Goal: Transaction & Acquisition: Purchase product/service

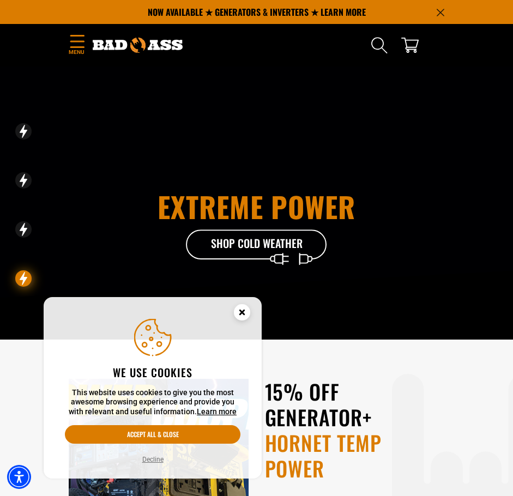
click at [83, 46] on icon "Menu" at bounding box center [77, 41] width 14 height 13
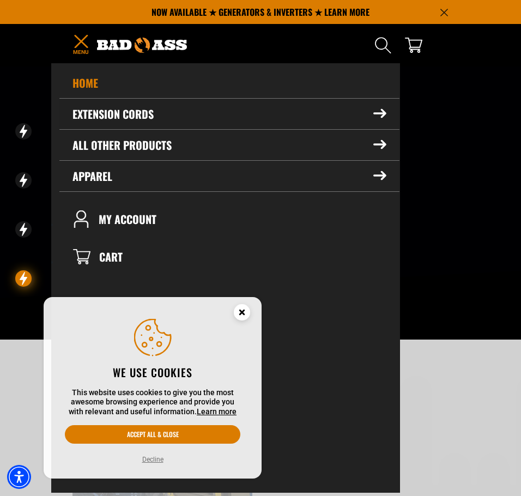
click at [122, 113] on summary "Extension Cords" at bounding box center [229, 114] width 340 height 31
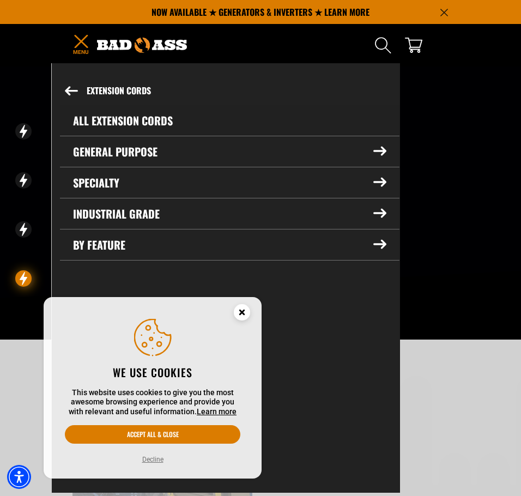
click at [131, 117] on link "All Extension Cords" at bounding box center [229, 120] width 339 height 31
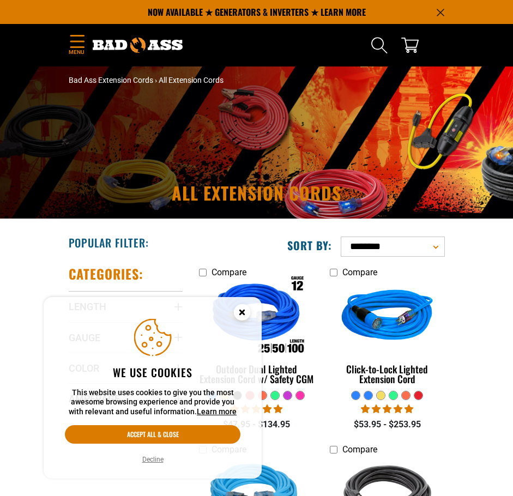
click at [236, 312] on circle "Cookie Consent" at bounding box center [242, 312] width 16 height 16
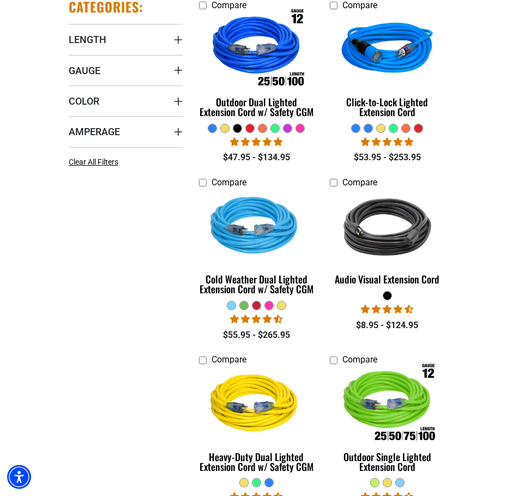
scroll to position [272, 0]
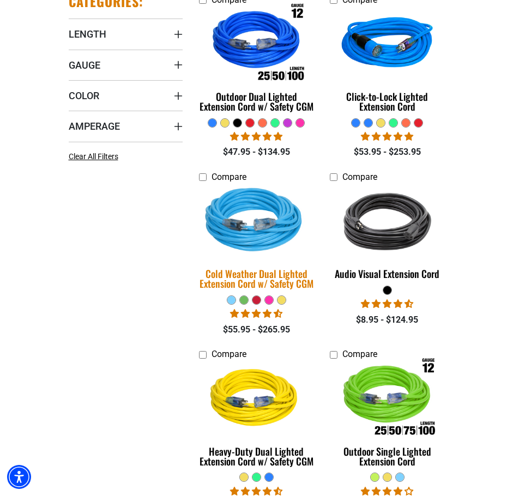
click at [280, 238] on img at bounding box center [256, 221] width 128 height 115
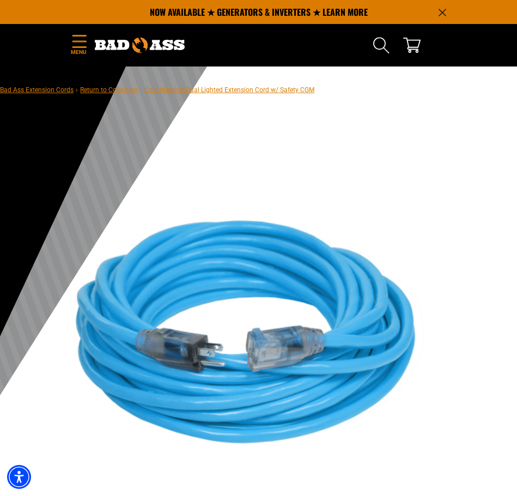
click at [284, 7] on p "NOW AVAILABLE ★ GENERATORS & INVERTERS ★ LEARN MORE" at bounding box center [259, 12] width 376 height 24
